Goal: Task Accomplishment & Management: Manage account settings

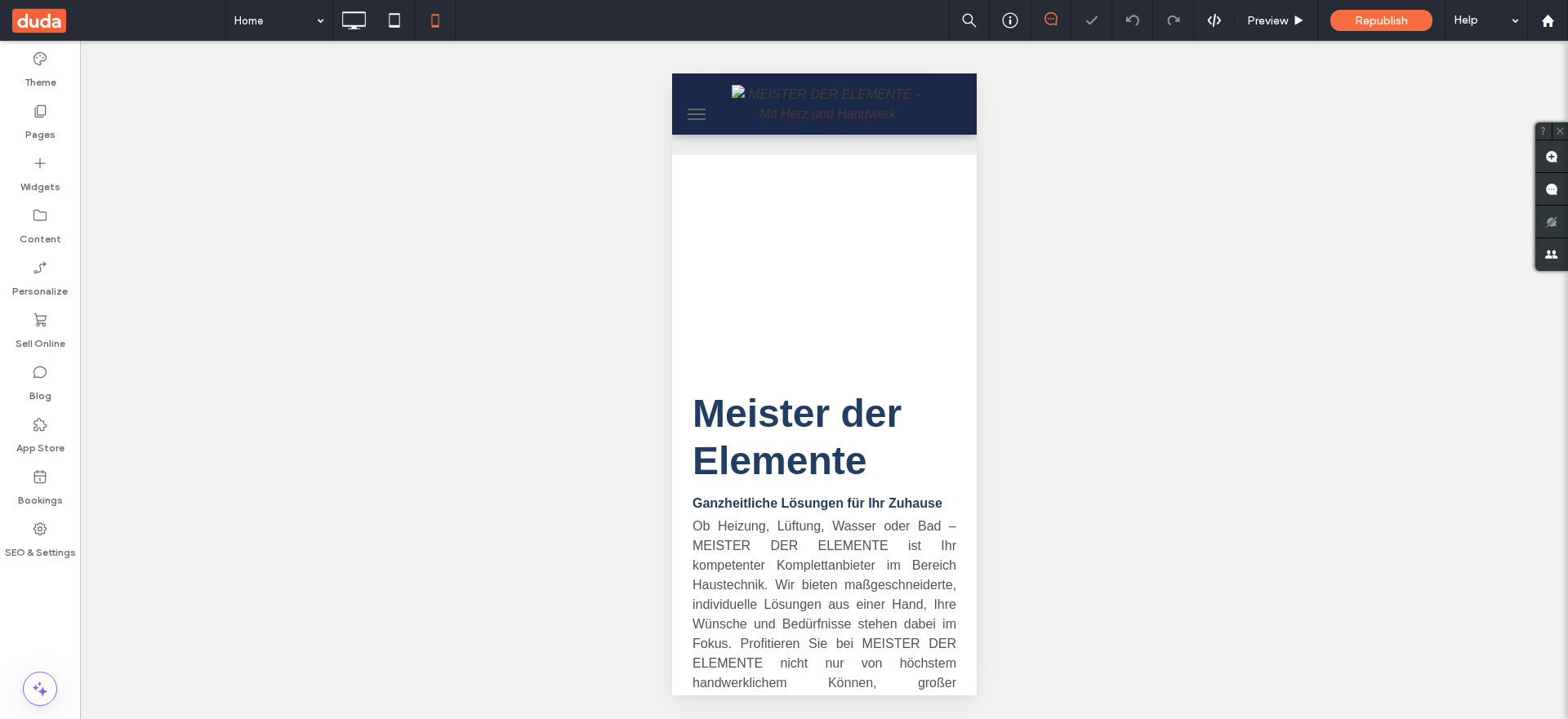
click at [696, 119] on span "menu" at bounding box center [695, 120] width 18 height 2
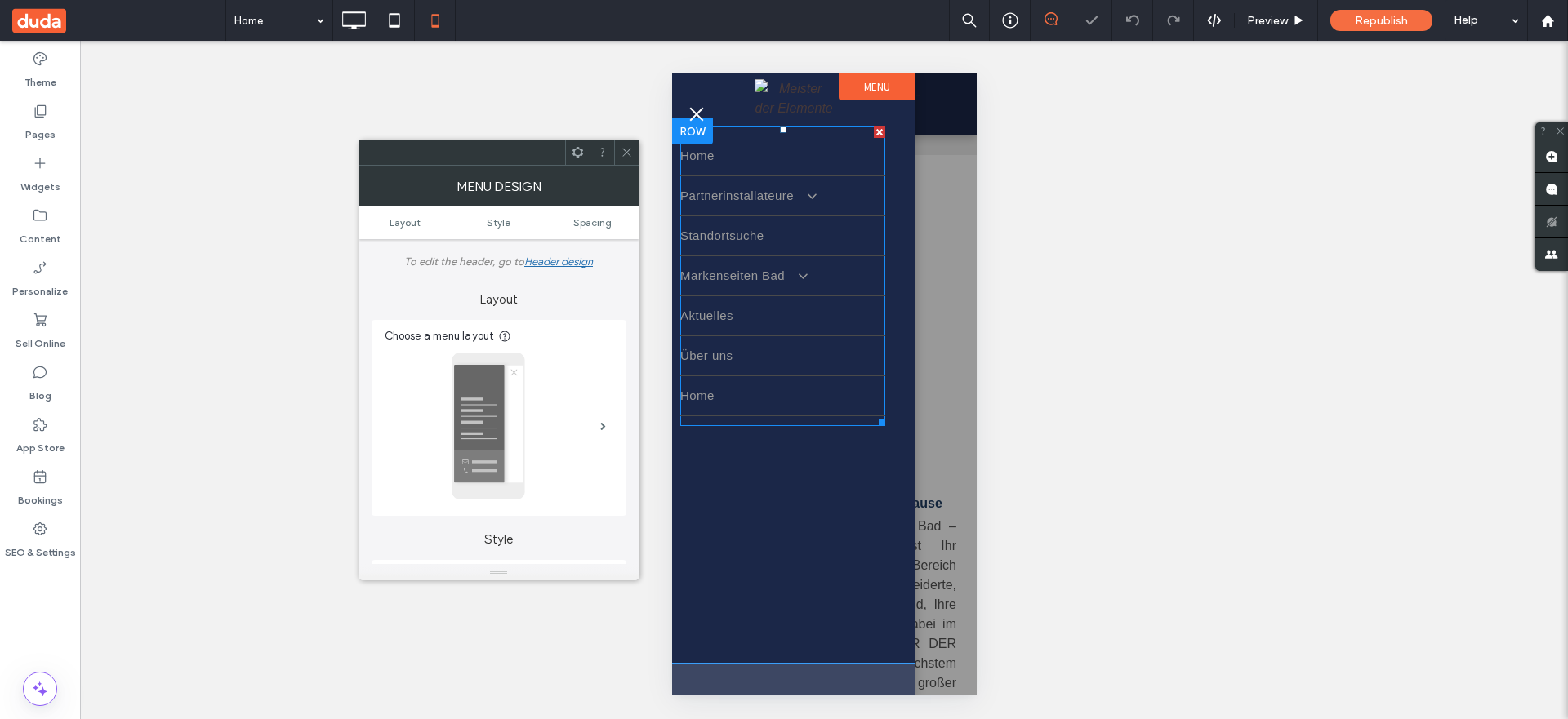
click at [729, 216] on link "Partnerinstallateure" at bounding box center [782, 196] width 205 height 39
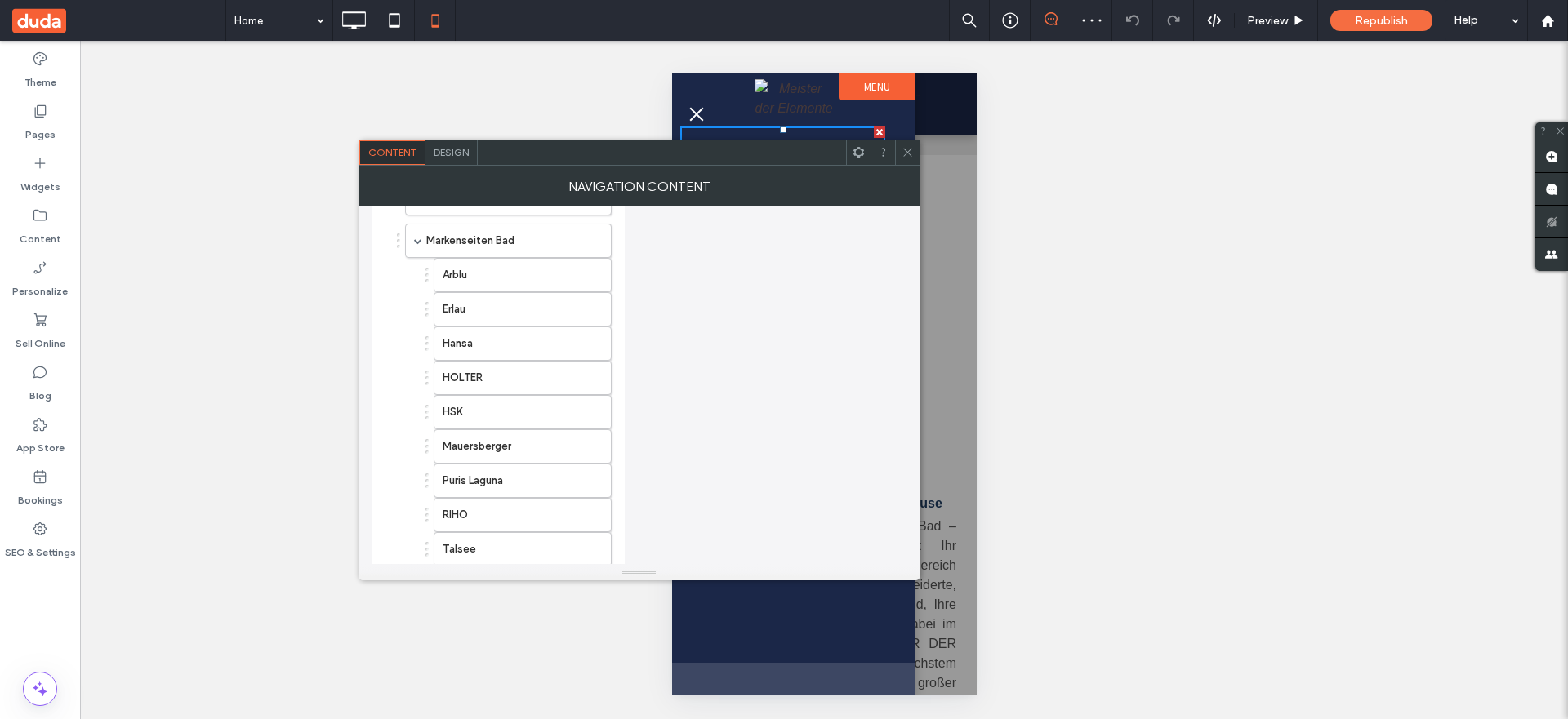
scroll to position [1035, 0]
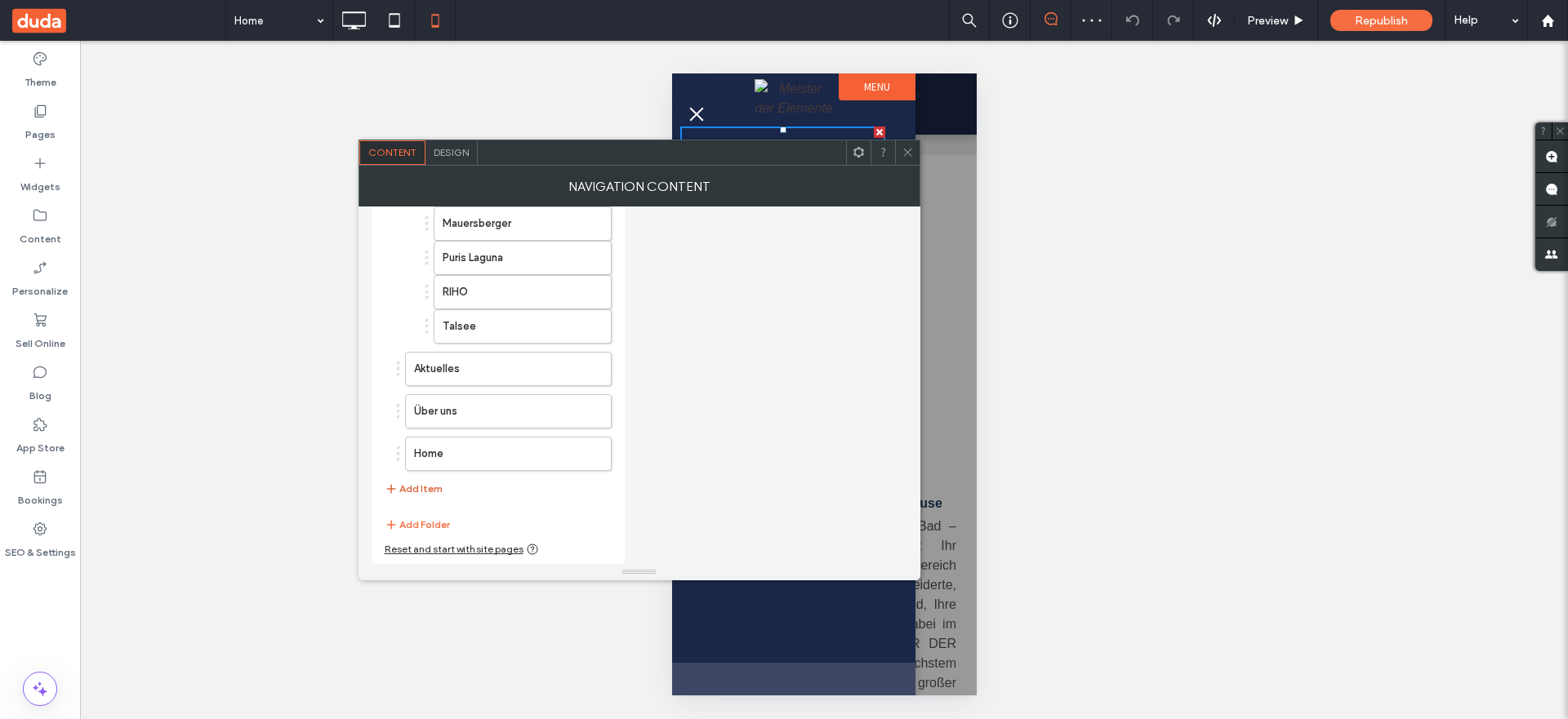
click at [425, 490] on button "Add Item" at bounding box center [413, 489] width 58 height 19
click at [486, 460] on label "Home" at bounding box center [482, 453] width 136 height 32
click at [470, 416] on label "Home" at bounding box center [482, 411] width 136 height 32
click at [411, 494] on button "Add Item" at bounding box center [413, 489] width 58 height 19
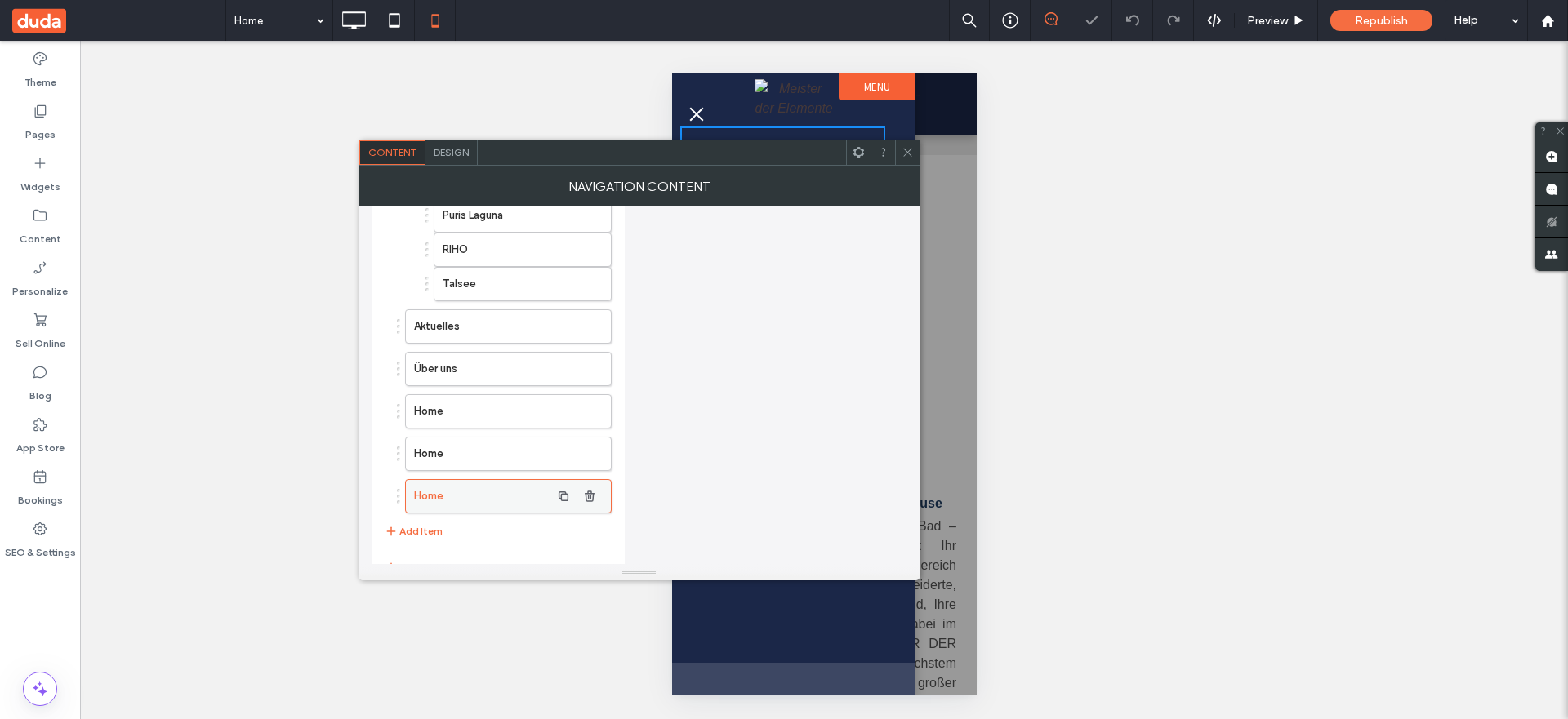
click at [411, 494] on div "Home" at bounding box center [508, 496] width 206 height 34
click at [409, 490] on button "Add Item" at bounding box center [413, 489] width 58 height 19
click at [413, 494] on button "Add Item" at bounding box center [413, 489] width 58 height 19
click at [425, 488] on label "Home" at bounding box center [482, 496] width 136 height 32
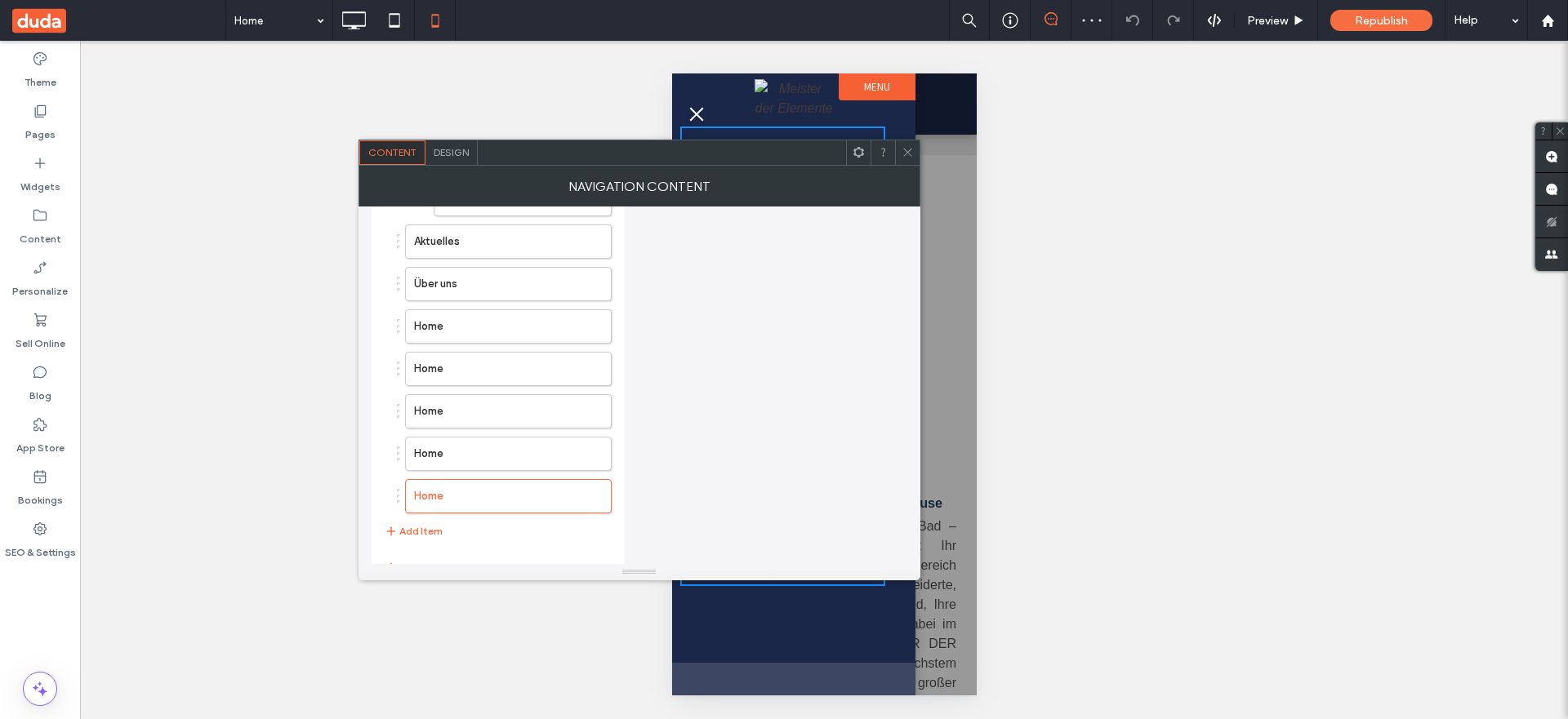
drag, startPoint x: 908, startPoint y: 162, endPoint x: 706, endPoint y: 363, distance: 285.0
click at [907, 162] on span at bounding box center [908, 153] width 12 height 24
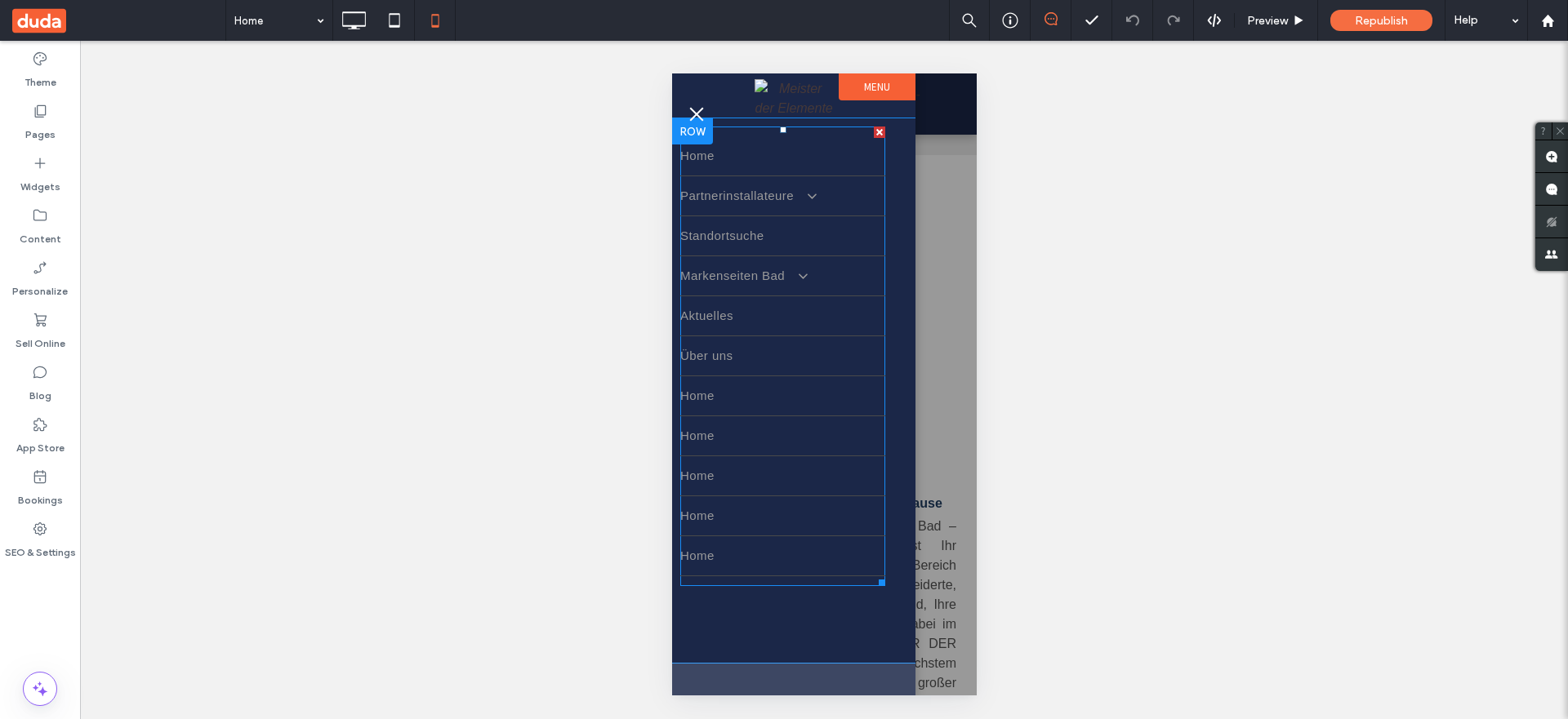
click at [740, 399] on link "Home" at bounding box center [782, 396] width 205 height 39
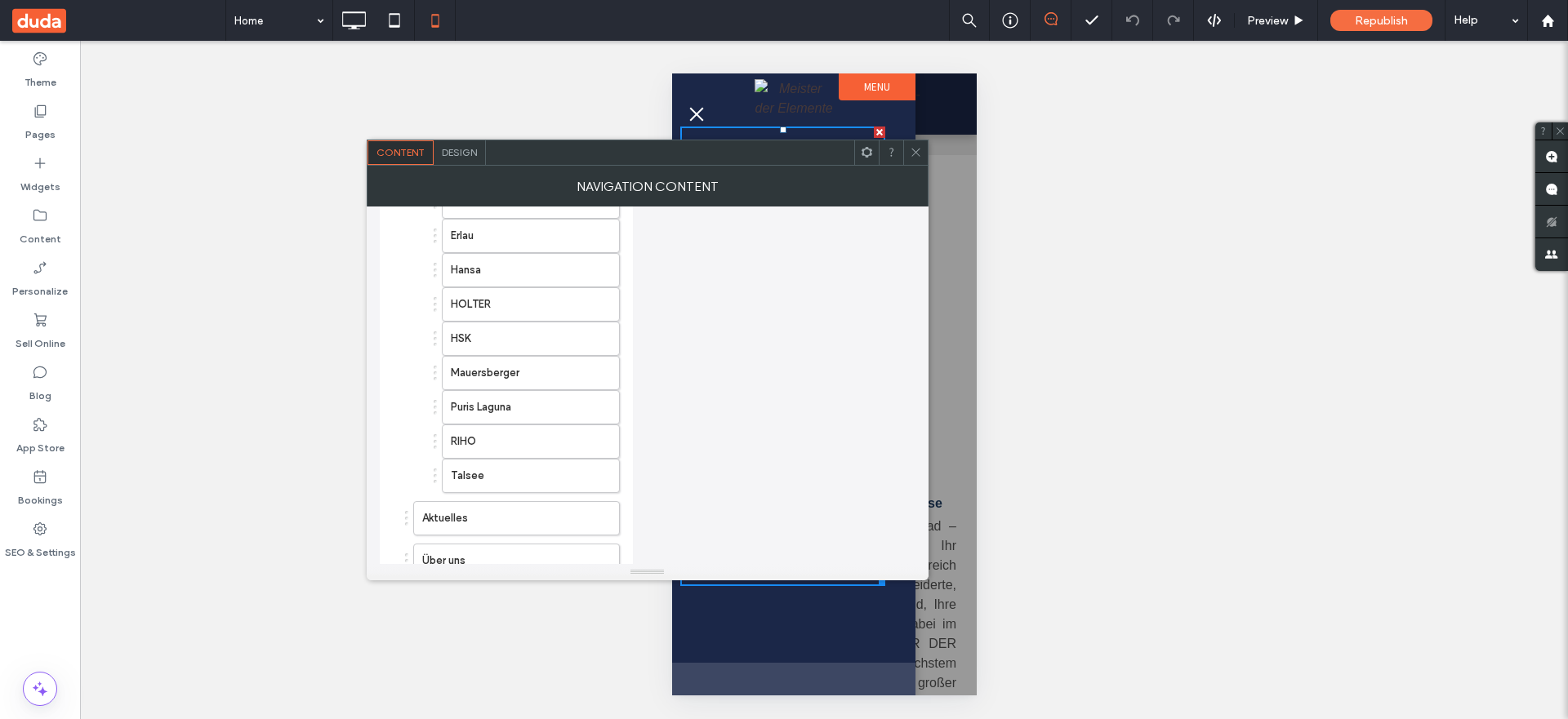
scroll to position [1206, 0]
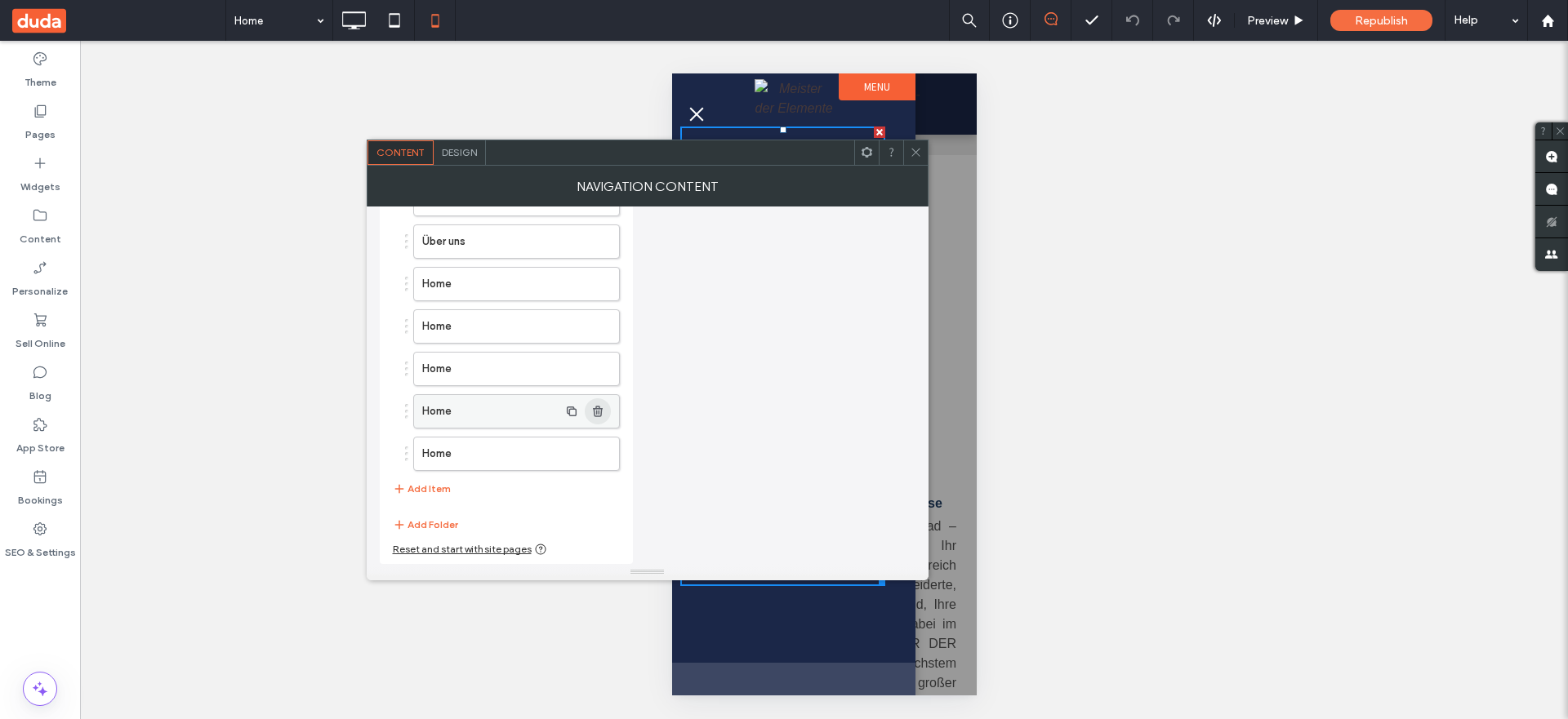
click at [599, 407] on use "button" at bounding box center [597, 411] width 10 height 10
click at [604, 407] on span "button" at bounding box center [597, 411] width 26 height 26
click at [603, 415] on icon "button" at bounding box center [597, 411] width 13 height 13
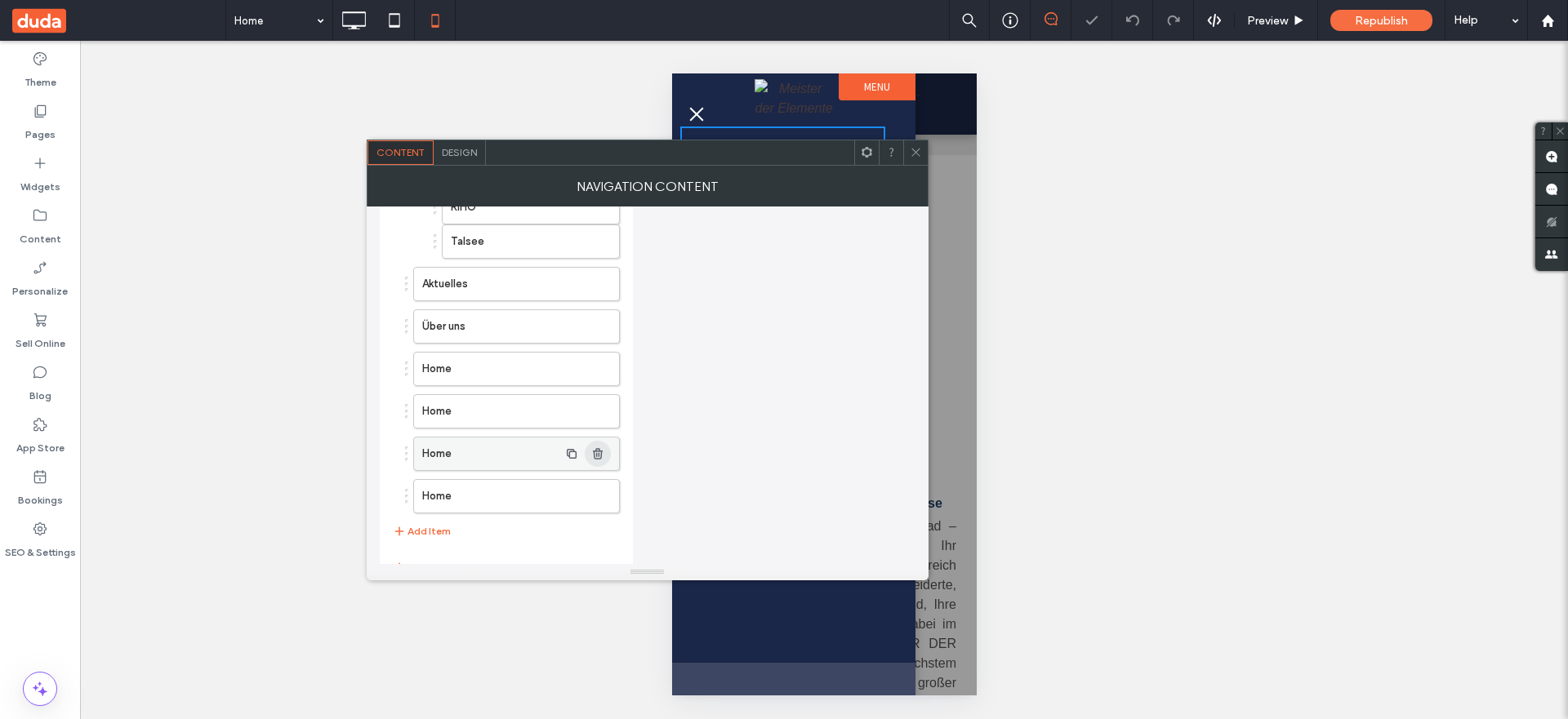
click at [596, 449] on use "button" at bounding box center [597, 453] width 10 height 10
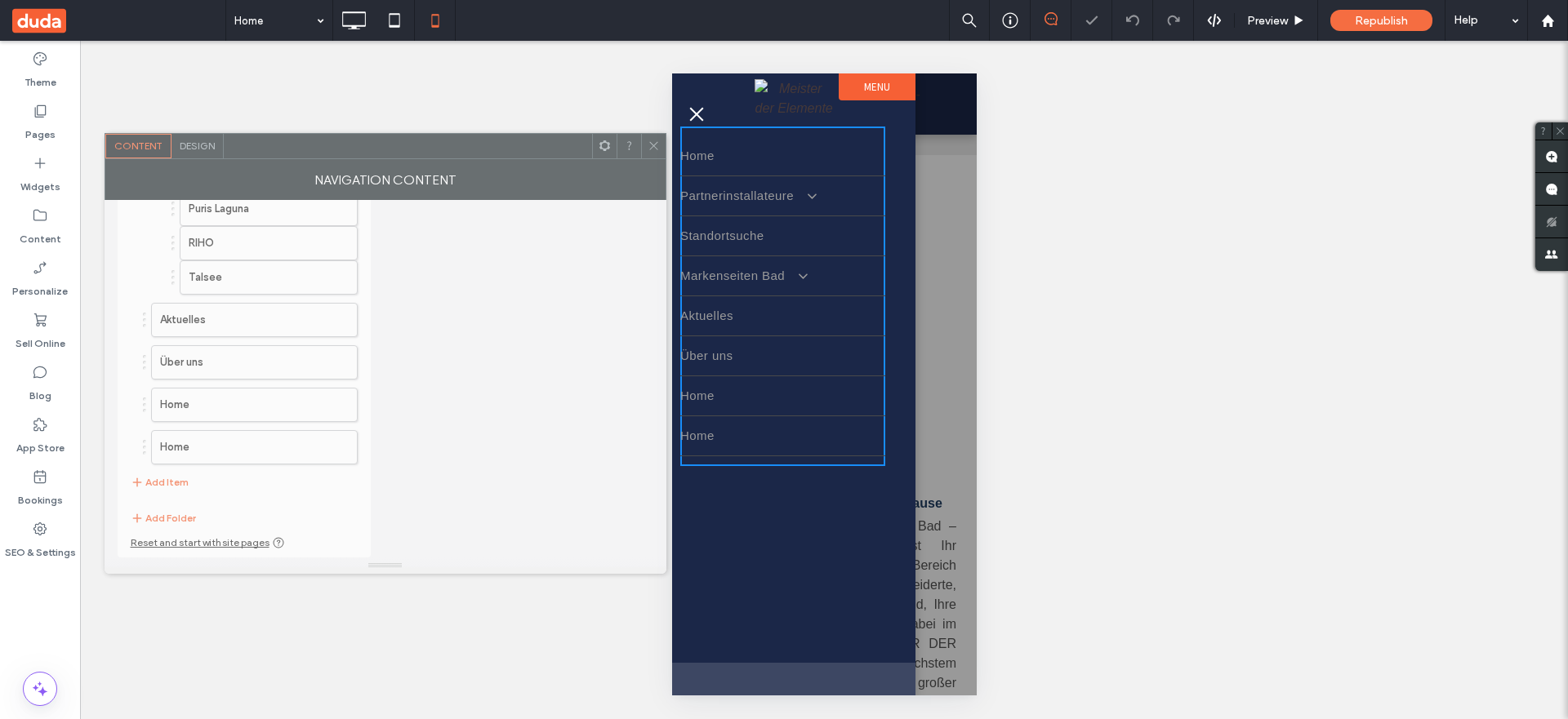
drag, startPoint x: 466, startPoint y: 158, endPoint x: 515, endPoint y: 172, distance: 51.0
click at [467, 159] on div "NAVIGATION CONTENT" at bounding box center [385, 179] width 562 height 41
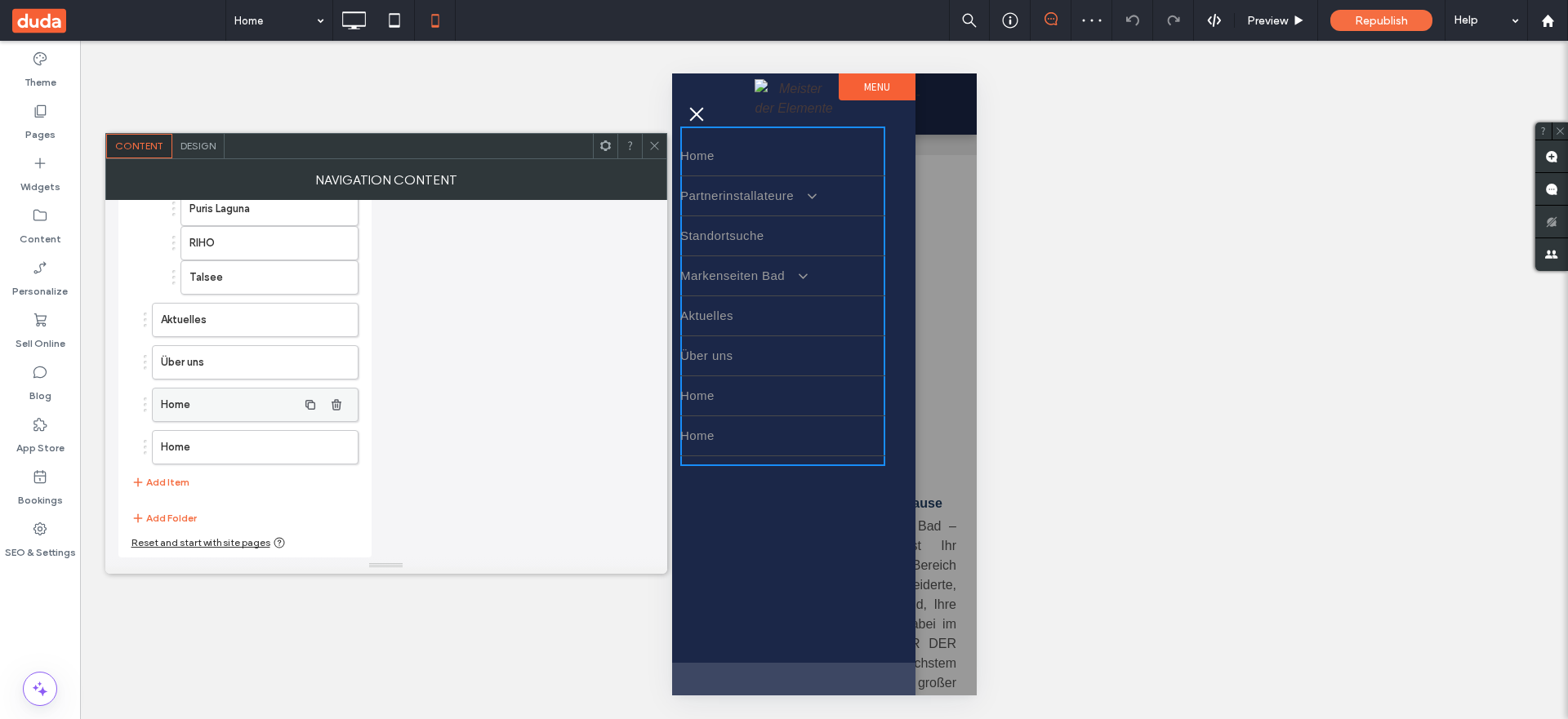
click at [339, 449] on use "button" at bounding box center [335, 447] width 10 height 10
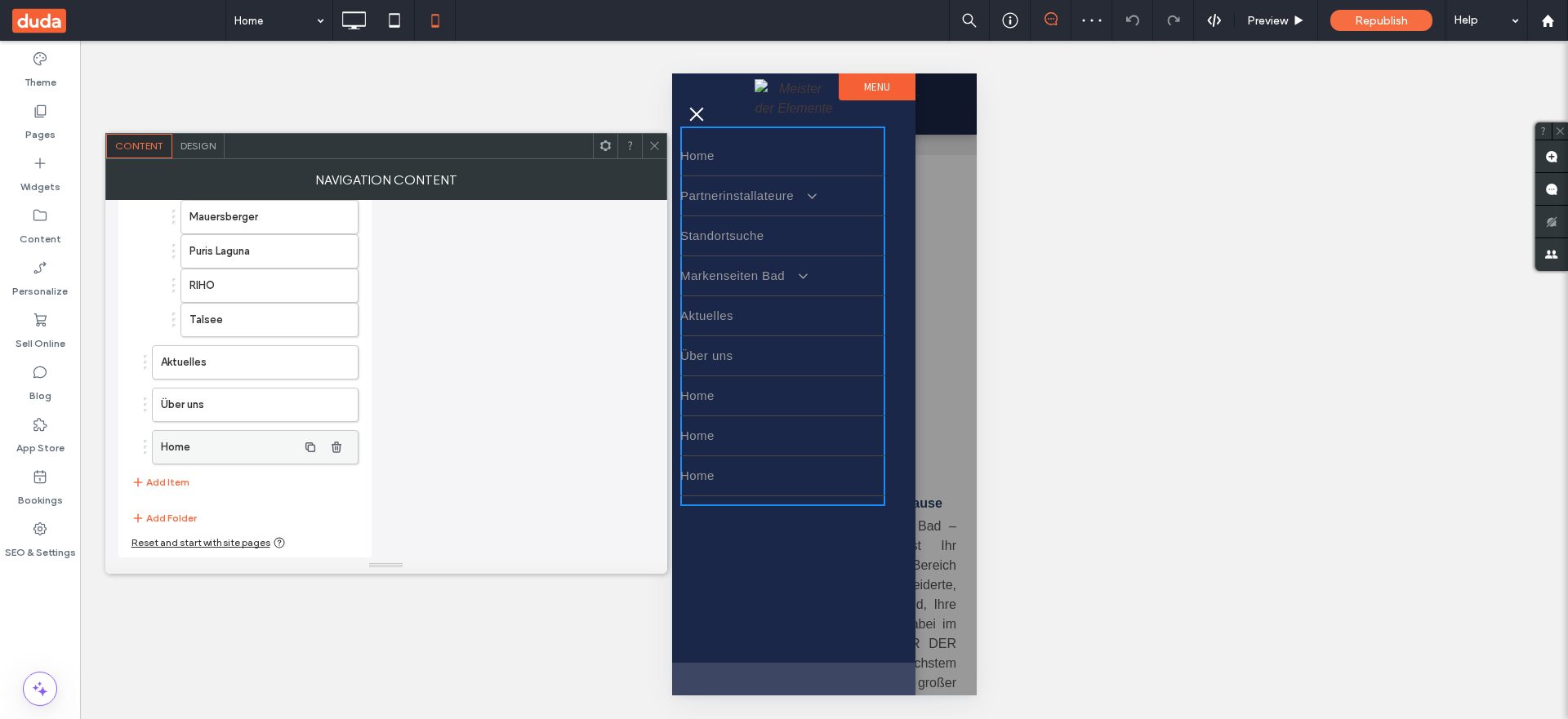
scroll to position [1035, 0]
click at [336, 448] on use "button" at bounding box center [335, 447] width 10 height 10
